Goal: Information Seeking & Learning: Learn about a topic

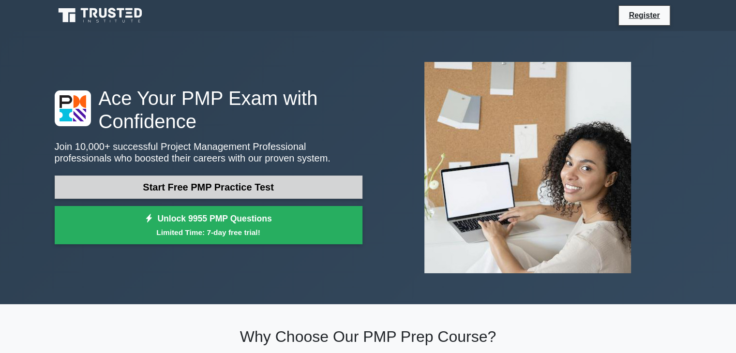
click at [221, 187] on link "Start Free PMP Practice Test" at bounding box center [209, 187] width 308 height 23
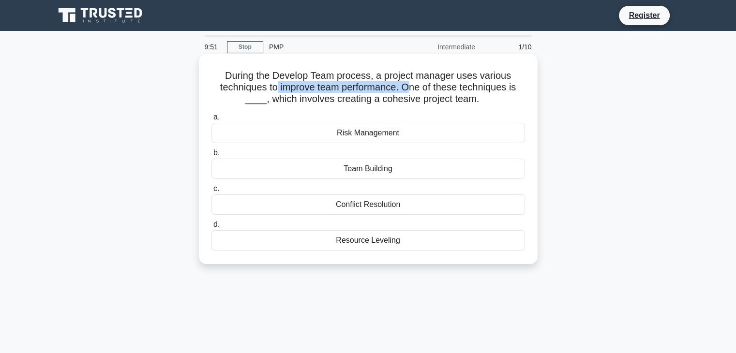
drag, startPoint x: 273, startPoint y: 86, endPoint x: 408, endPoint y: 88, distance: 135.1
click at [408, 88] on h5 "During the Develop Team process, a project manager uses various techniques to i…" at bounding box center [369, 88] width 316 height 36
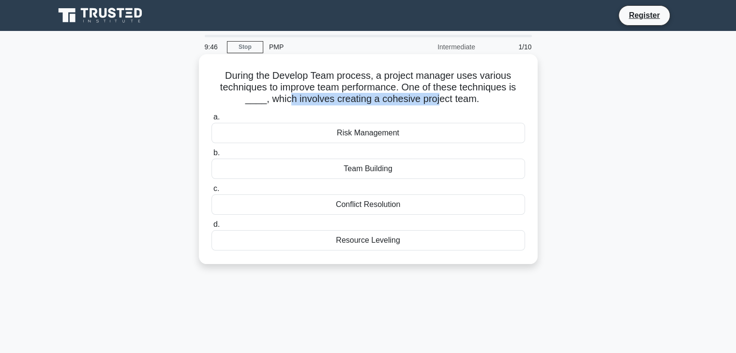
drag, startPoint x: 288, startPoint y: 102, endPoint x: 438, endPoint y: 103, distance: 150.5
click at [438, 103] on h5 "During the Develop Team process, a project manager uses various techniques to i…" at bounding box center [369, 88] width 316 height 36
click at [385, 166] on div "Team Building" at bounding box center [369, 169] width 314 height 20
click at [212, 156] on input "b. Team Building" at bounding box center [212, 153] width 0 height 6
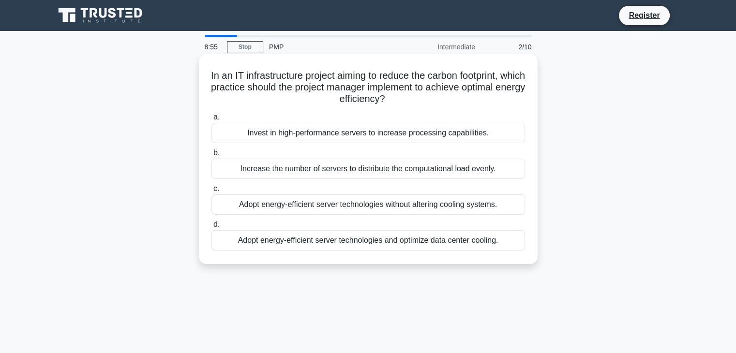
click at [395, 209] on div "Adopt energy-efficient server technologies without altering cooling systems." at bounding box center [369, 205] width 314 height 20
click at [212, 192] on input "c. Adopt energy-efficient server technologies without altering cooling systems." at bounding box center [212, 189] width 0 height 6
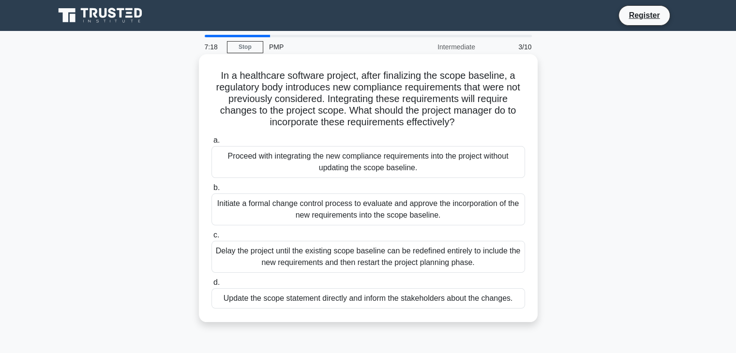
drag, startPoint x: 376, startPoint y: 110, endPoint x: 469, endPoint y: 126, distance: 93.8
click at [469, 126] on h5 "In a healthcare software project, after finalizing the scope baseline, a regula…" at bounding box center [369, 99] width 316 height 59
click at [288, 303] on div "Update the scope statement directly and inform the stakeholders about the chang…" at bounding box center [369, 298] width 314 height 20
click at [212, 286] on input "d. Update the scope statement directly and inform the stakeholders about the ch…" at bounding box center [212, 283] width 0 height 6
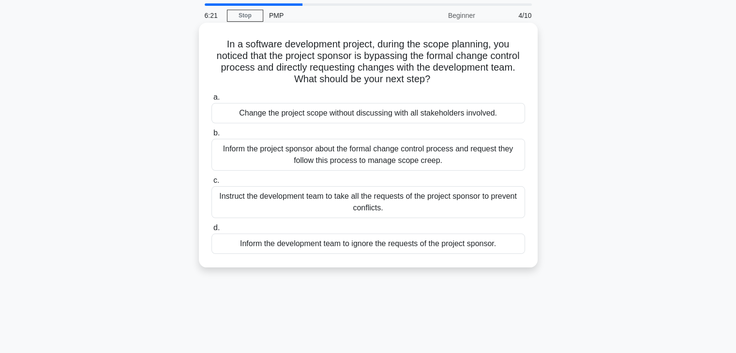
scroll to position [48, 0]
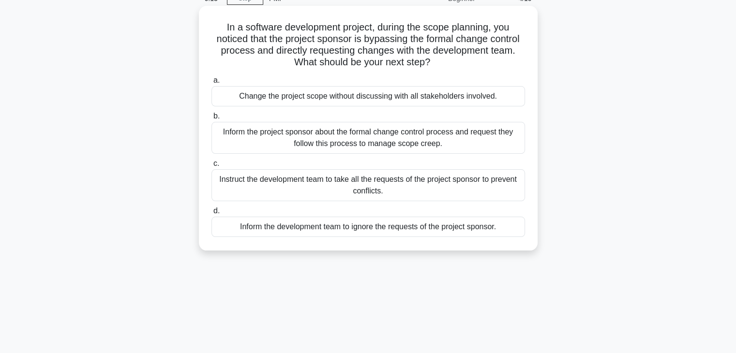
click at [269, 190] on div "Instruct the development team to take all the requests of the project sponsor t…" at bounding box center [369, 185] width 314 height 32
click at [212, 167] on input "c. Instruct the development team to take all the requests of the project sponso…" at bounding box center [212, 164] width 0 height 6
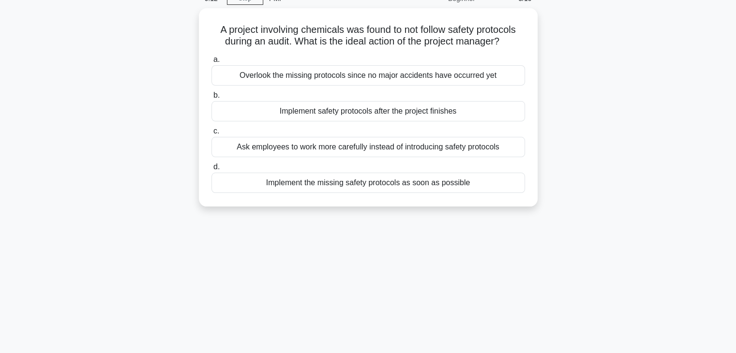
scroll to position [0, 0]
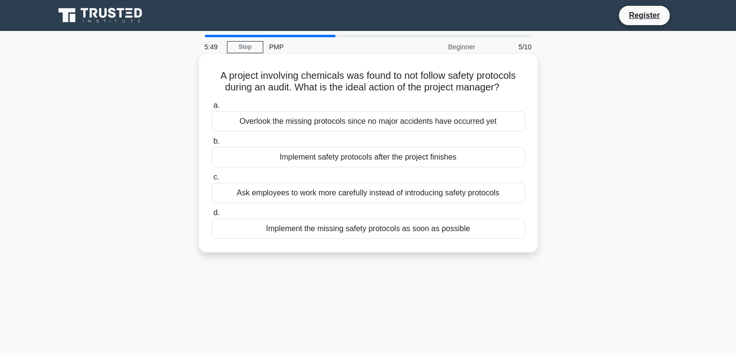
click at [388, 230] on div "Implement the missing safety protocols as soon as possible" at bounding box center [369, 229] width 314 height 20
click at [212, 216] on input "d. Implement the missing safety protocols as soon as possible" at bounding box center [212, 213] width 0 height 6
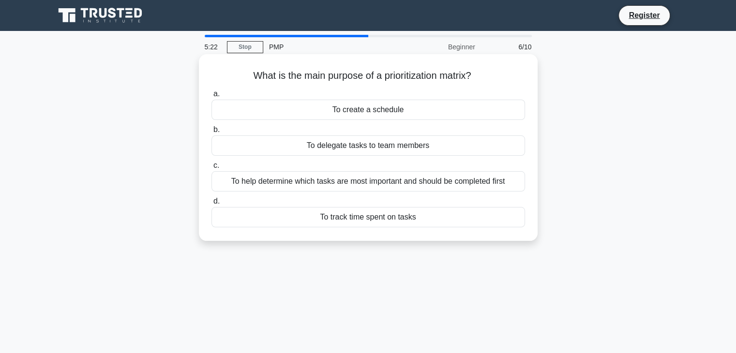
click at [352, 223] on div "To track time spent on tasks" at bounding box center [369, 217] width 314 height 20
click at [212, 205] on input "d. To track time spent on tasks" at bounding box center [212, 201] width 0 height 6
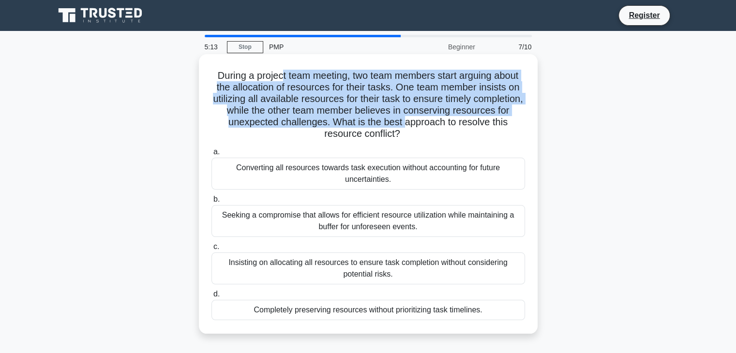
drag, startPoint x: 278, startPoint y: 72, endPoint x: 461, endPoint y: 121, distance: 189.7
click at [461, 121] on h5 "During a project team meeting, two team members start arguing about the allocat…" at bounding box center [369, 105] width 316 height 71
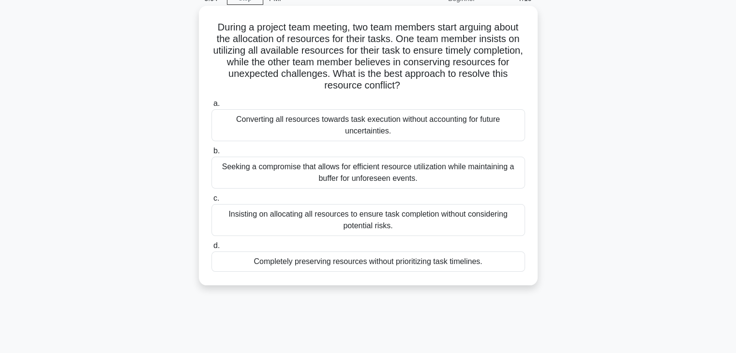
click at [380, 175] on div "Seeking a compromise that allows for efficient resource utilization while maint…" at bounding box center [369, 173] width 314 height 32
click at [212, 154] on input "b. Seeking a compromise that allows for efficient resource utilization while ma…" at bounding box center [212, 151] width 0 height 6
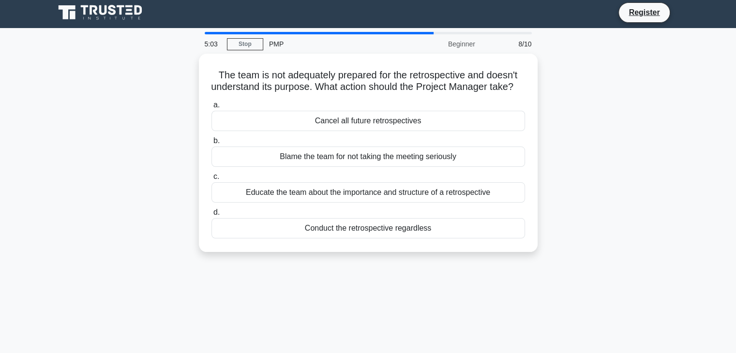
scroll to position [0, 0]
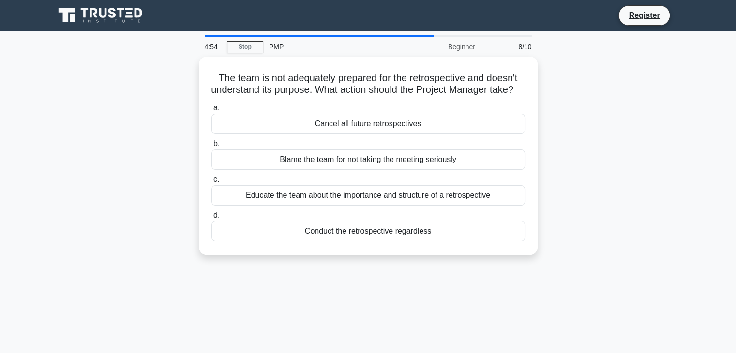
drag, startPoint x: 258, startPoint y: 72, endPoint x: 546, endPoint y: 109, distance: 290.4
click at [546, 109] on div "The team is not adequately prepared for the retrospective and doesn't understan…" at bounding box center [368, 162] width 639 height 210
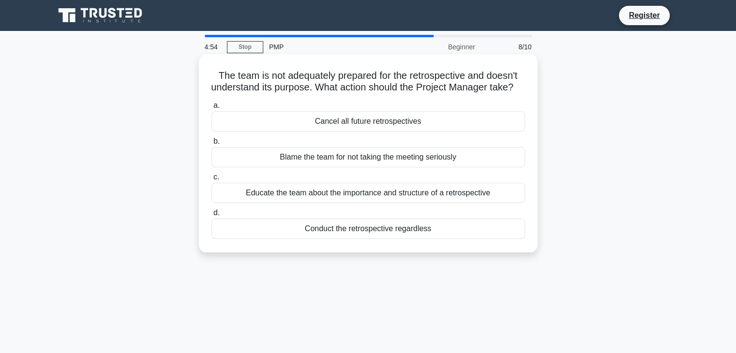
click at [380, 94] on h5 "The team is not adequately prepared for the retrospective and doesn't understan…" at bounding box center [369, 82] width 316 height 24
click at [310, 239] on div "Conduct the retrospective regardless" at bounding box center [369, 229] width 314 height 20
click at [212, 216] on input "d. Conduct the retrospective regardless" at bounding box center [212, 213] width 0 height 6
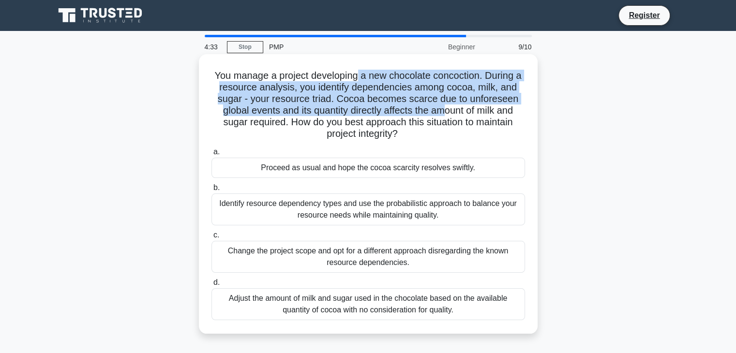
drag, startPoint x: 358, startPoint y: 69, endPoint x: 447, endPoint y: 110, distance: 98.6
click at [448, 110] on h5 "You manage a project developing a new chocolate concoction. During a resource a…" at bounding box center [369, 105] width 316 height 71
click at [447, 100] on h5 "You manage a project developing a new chocolate concoction. During a resource a…" at bounding box center [369, 105] width 316 height 71
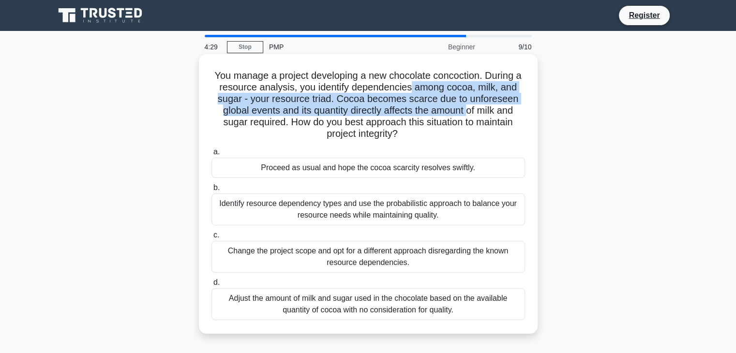
drag, startPoint x: 410, startPoint y: 85, endPoint x: 469, endPoint y: 111, distance: 64.1
click at [469, 111] on h5 "You manage a project developing a new chocolate concoction. During a resource a…" at bounding box center [369, 105] width 316 height 71
click at [435, 111] on h5 "You manage a project developing a new chocolate concoction. During a resource a…" at bounding box center [369, 105] width 316 height 71
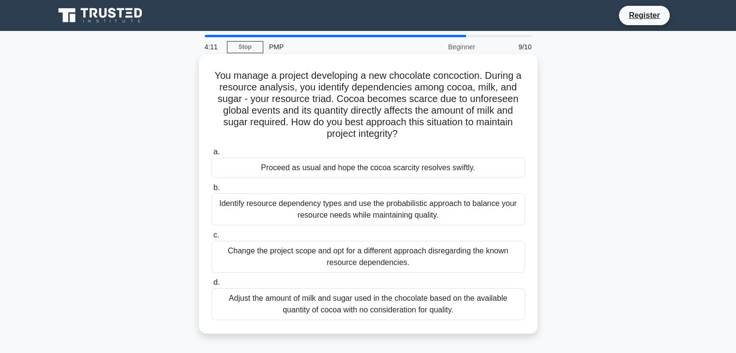
drag, startPoint x: 472, startPoint y: 111, endPoint x: 404, endPoint y: 144, distance: 75.1
click at [404, 142] on div "You manage a project developing a new chocolate concoction. During a resource a…" at bounding box center [368, 194] width 331 height 272
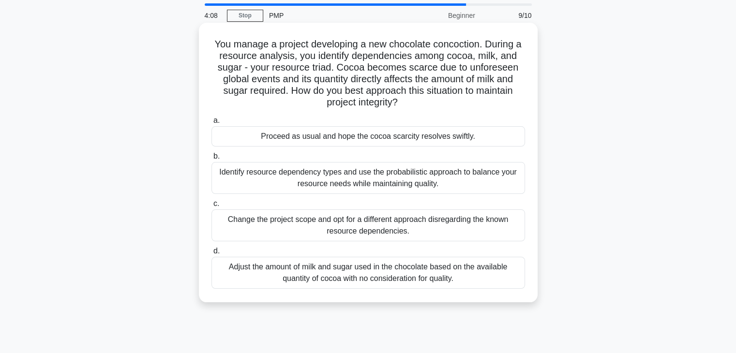
scroll to position [48, 0]
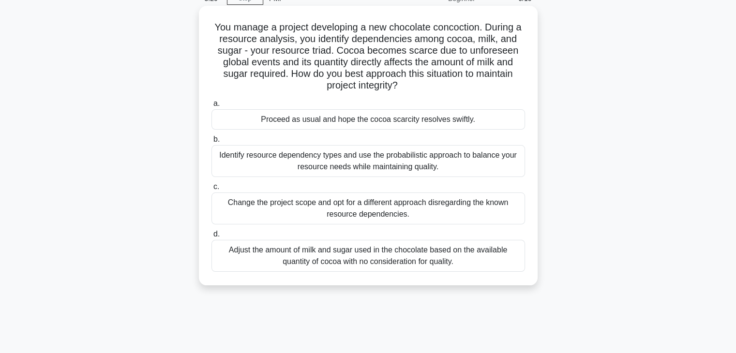
click at [247, 161] on div "Identify resource dependency types and use the probabilistic approach to balanc…" at bounding box center [369, 161] width 314 height 32
click at [212, 143] on input "b. Identify resource dependency types and use the probabilistic approach to bal…" at bounding box center [212, 140] width 0 height 6
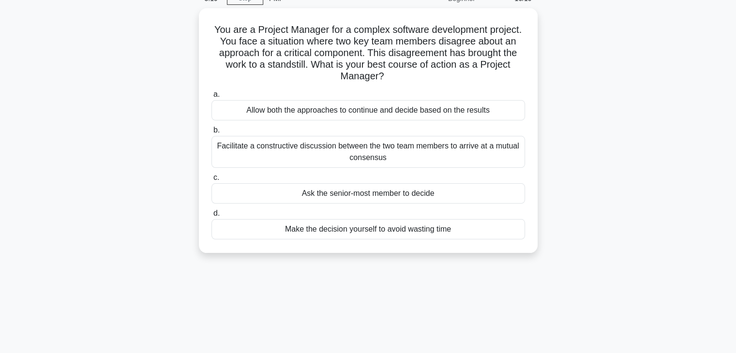
scroll to position [0, 0]
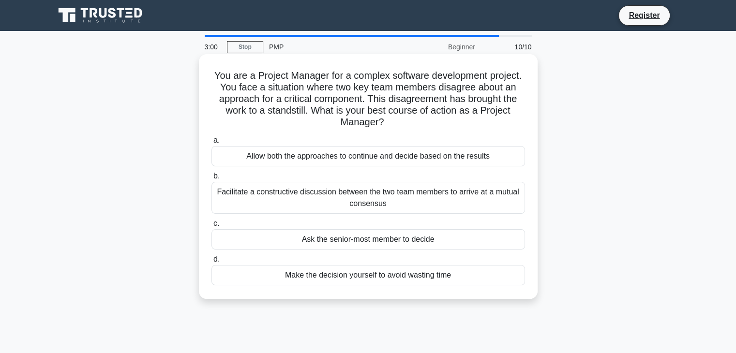
click at [290, 201] on div "Facilitate a constructive discussion between the two team members to arrive at …" at bounding box center [369, 198] width 314 height 32
click at [212, 180] on input "b. Facilitate a constructive discussion between the two team members to arrive …" at bounding box center [212, 176] width 0 height 6
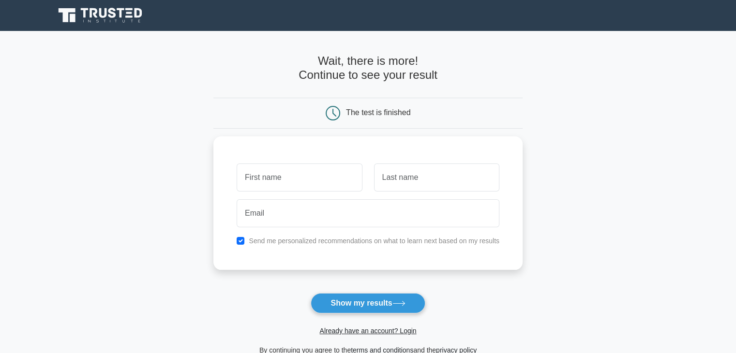
click at [370, 123] on div "The test is finished" at bounding box center [367, 113] width 309 height 31
click at [371, 113] on div "The test is finished" at bounding box center [378, 112] width 64 height 8
